Goal: Task Accomplishment & Management: Manage account settings

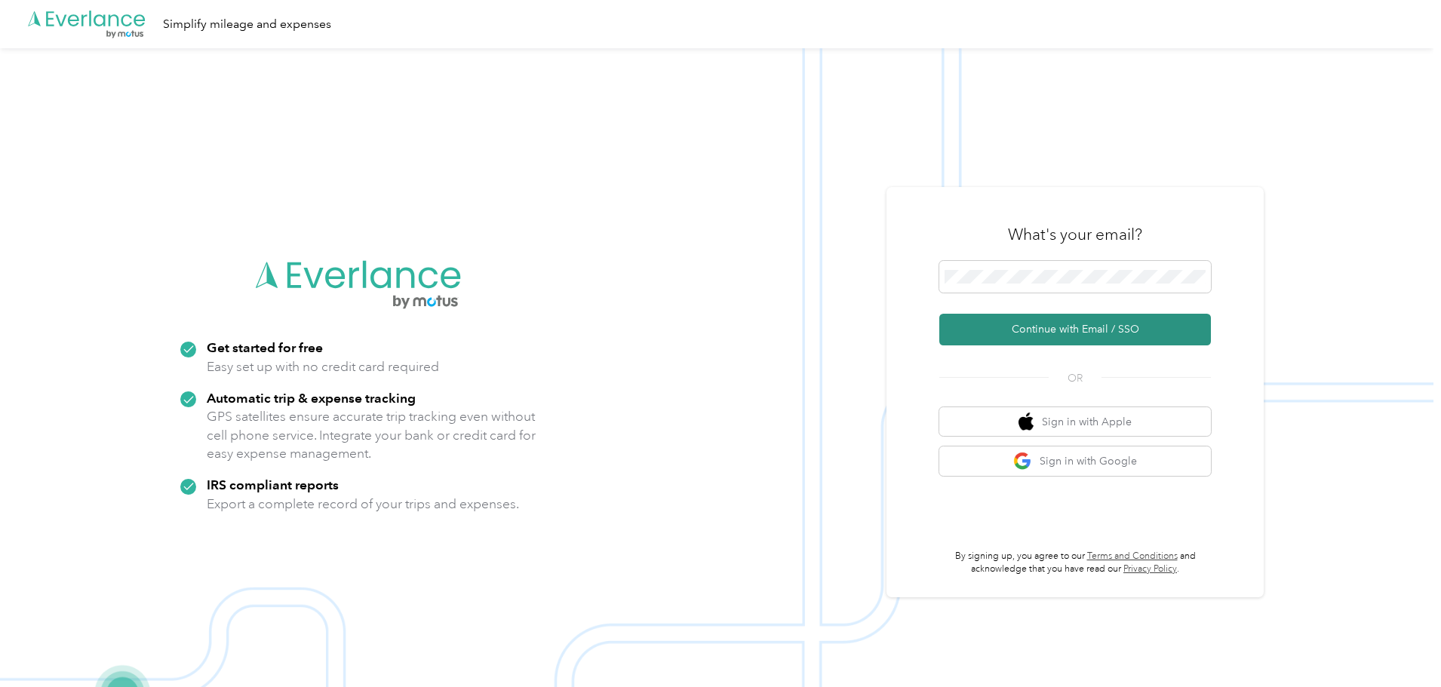
click at [1117, 320] on button "Continue with Email / SSO" at bounding box center [1075, 330] width 272 height 32
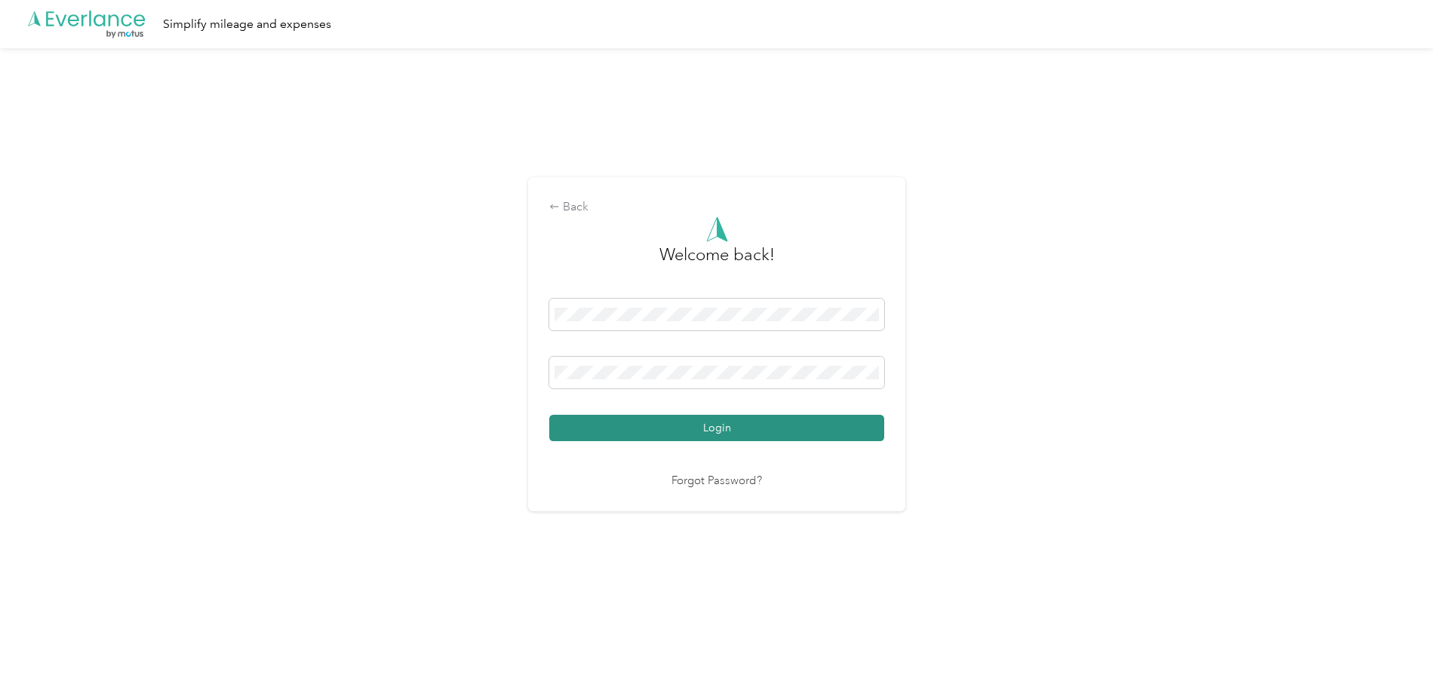
click at [723, 425] on button "Login" at bounding box center [716, 428] width 335 height 26
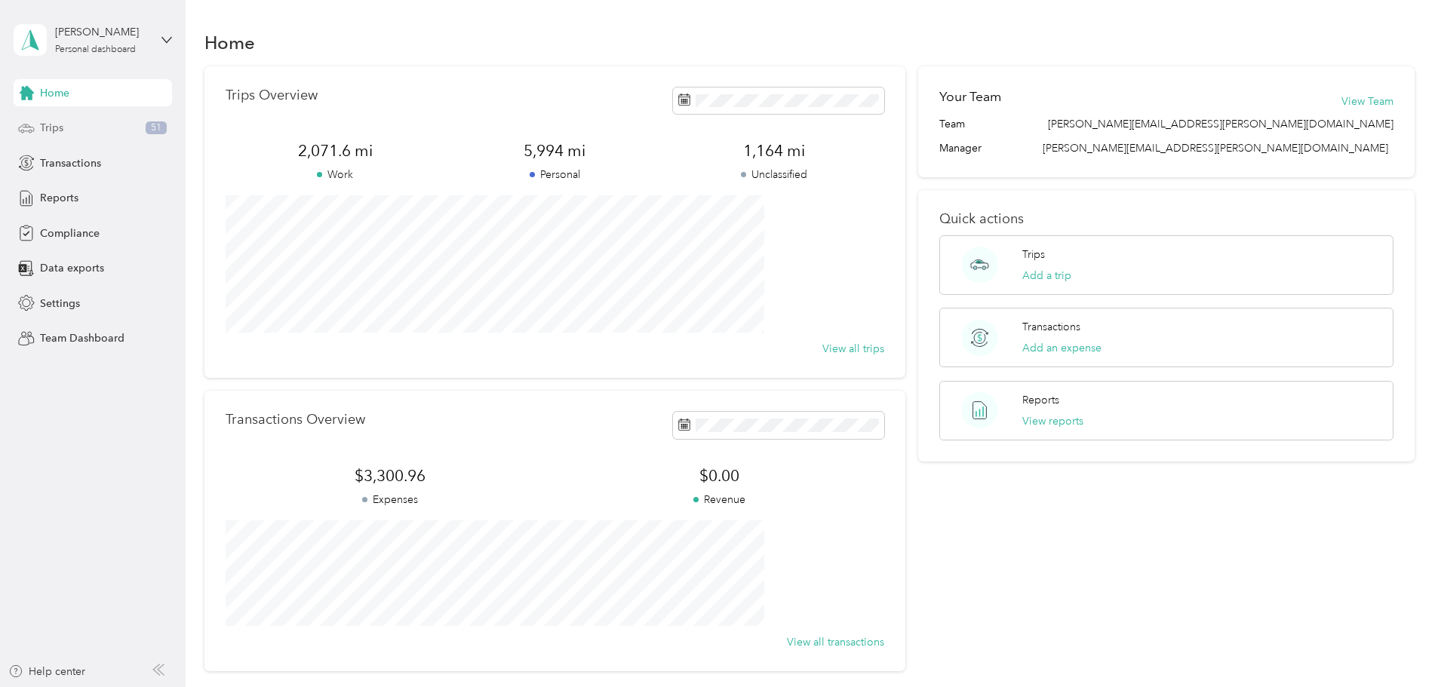
click at [75, 124] on div "Trips 51" at bounding box center [93, 128] width 158 height 27
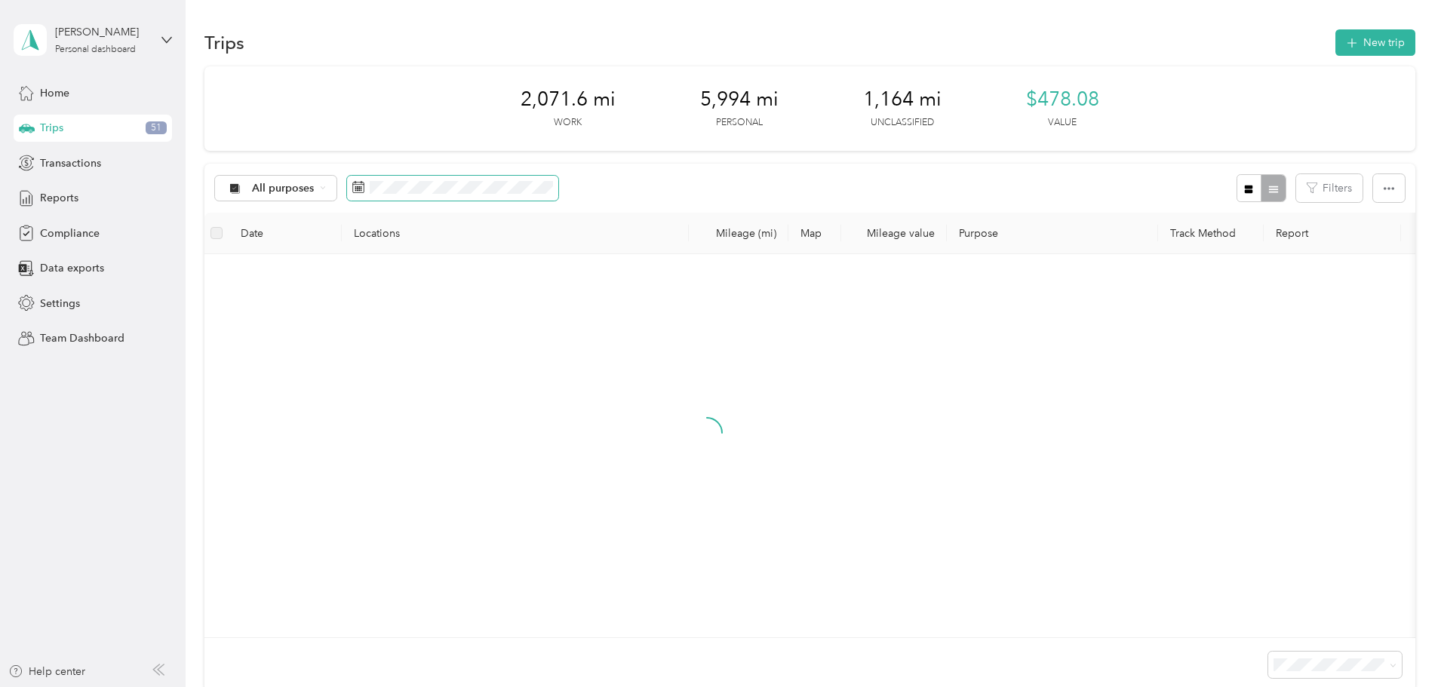
click at [364, 190] on icon at bounding box center [358, 187] width 12 height 12
click at [470, 272] on icon at bounding box center [473, 274] width 15 height 15
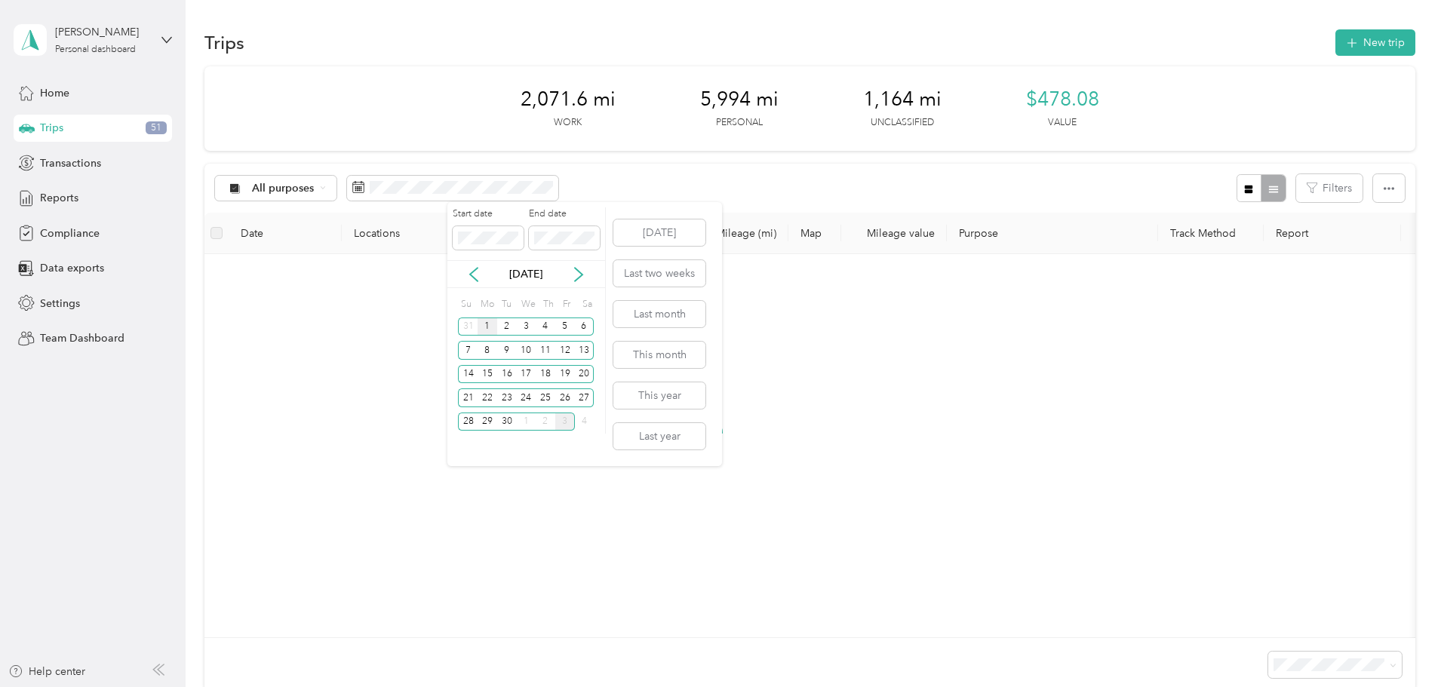
click at [489, 328] on div "1" at bounding box center [488, 327] width 20 height 19
click at [507, 428] on div "30" at bounding box center [507, 422] width 20 height 19
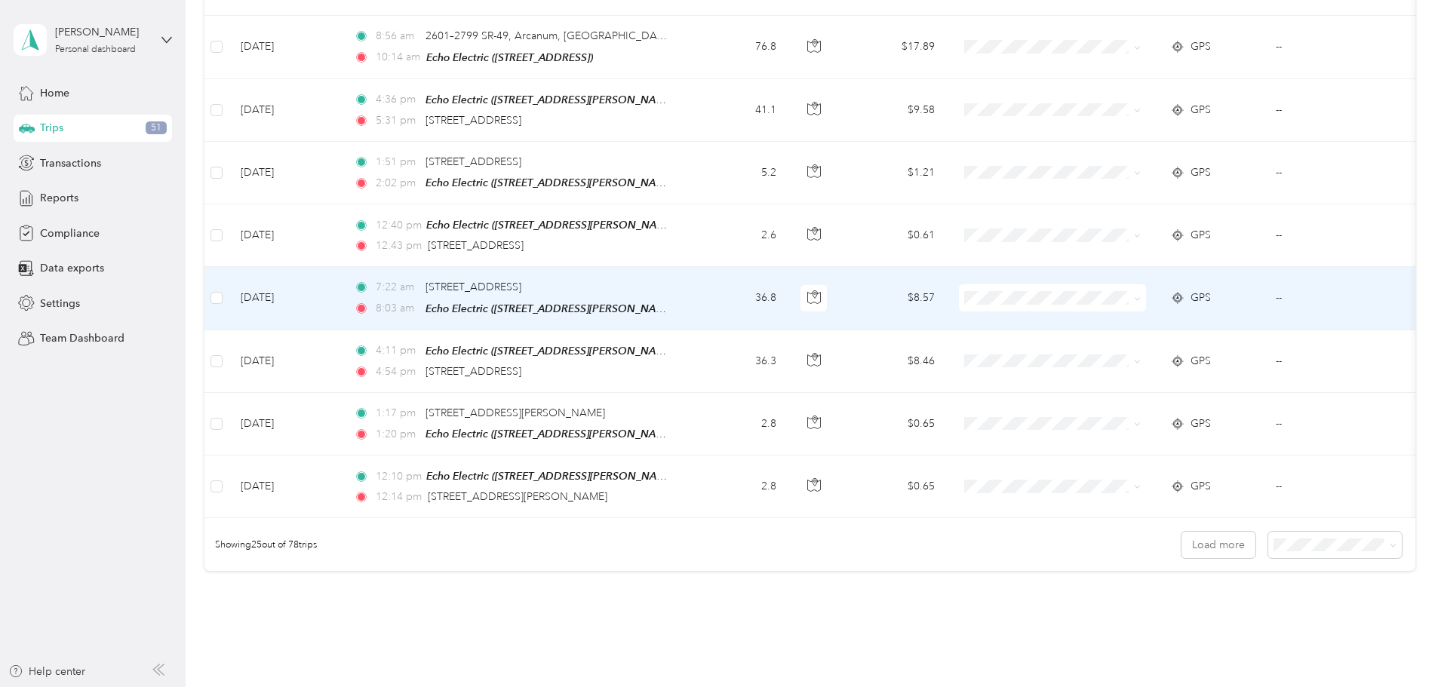
scroll to position [1307, 0]
